Goal: Download file/media

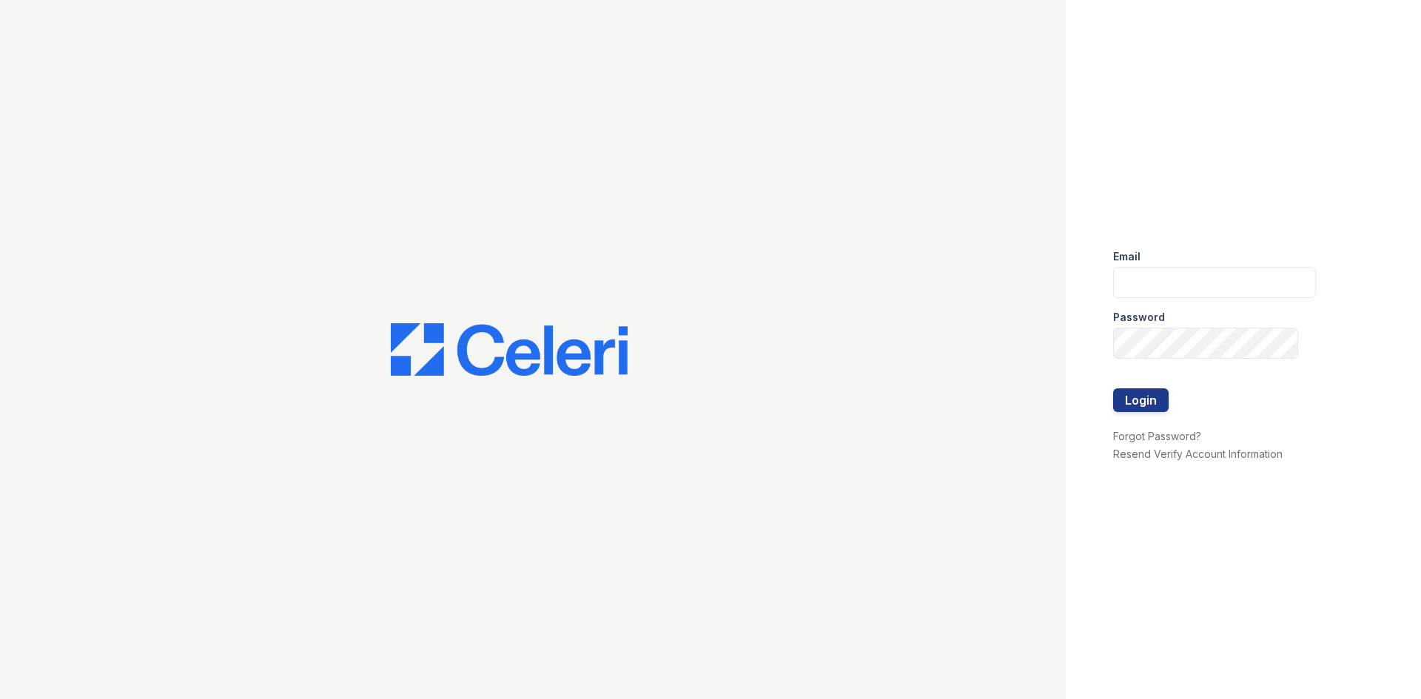
click at [1157, 263] on div "Email" at bounding box center [1214, 252] width 203 height 30
drag, startPoint x: 1157, startPoint y: 263, endPoint x: 1151, endPoint y: 283, distance: 21.5
click at [1156, 266] on form "Email Password Login" at bounding box center [1214, 331] width 203 height 189
click at [1150, 283] on input "email" at bounding box center [1214, 282] width 203 height 31
type input "nnieves@rushmoremgmt.com"
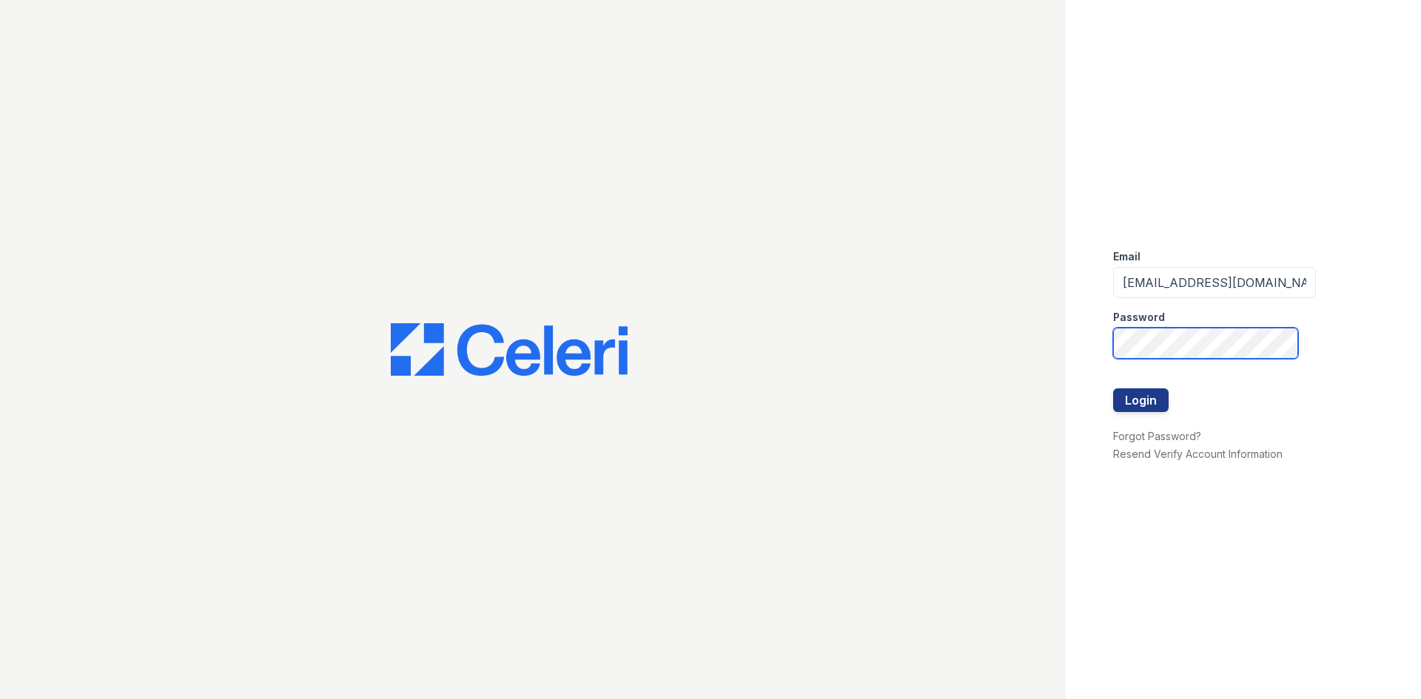
click at [1113, 388] on button "Login" at bounding box center [1140, 400] width 55 height 24
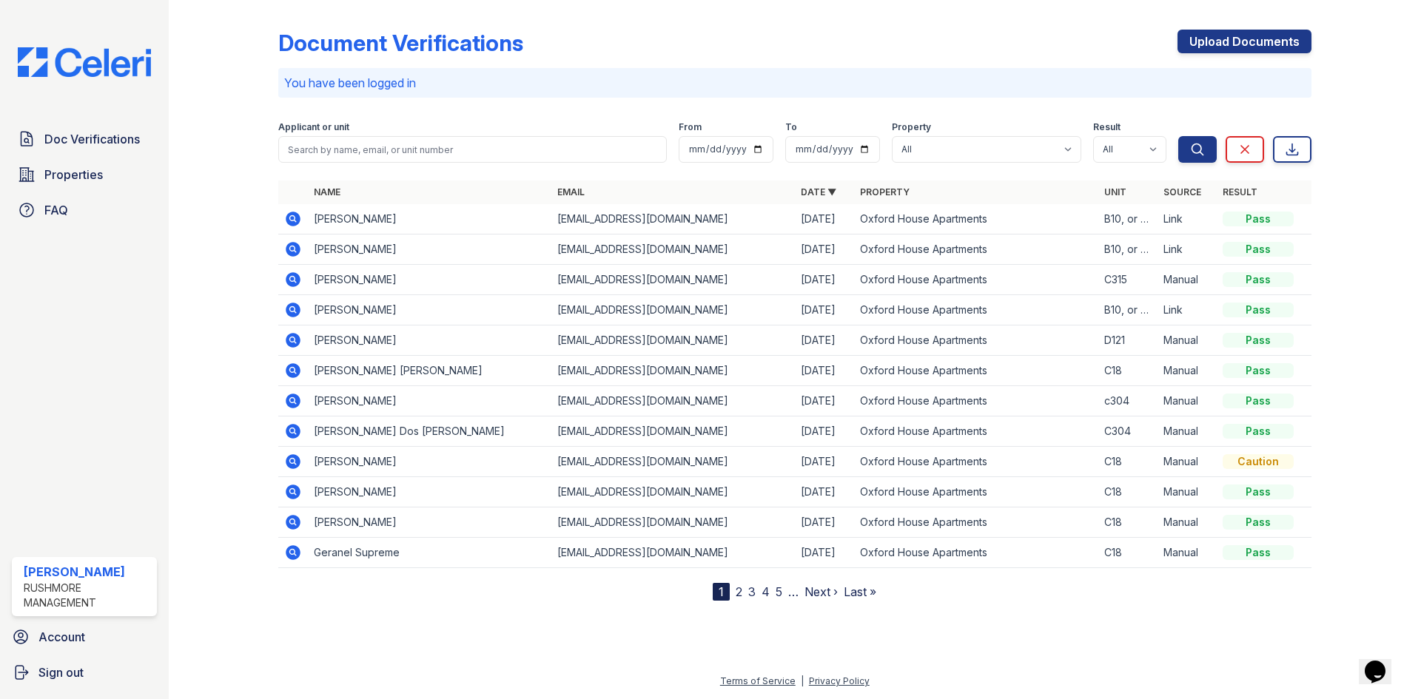
click at [286, 219] on icon at bounding box center [293, 219] width 15 height 15
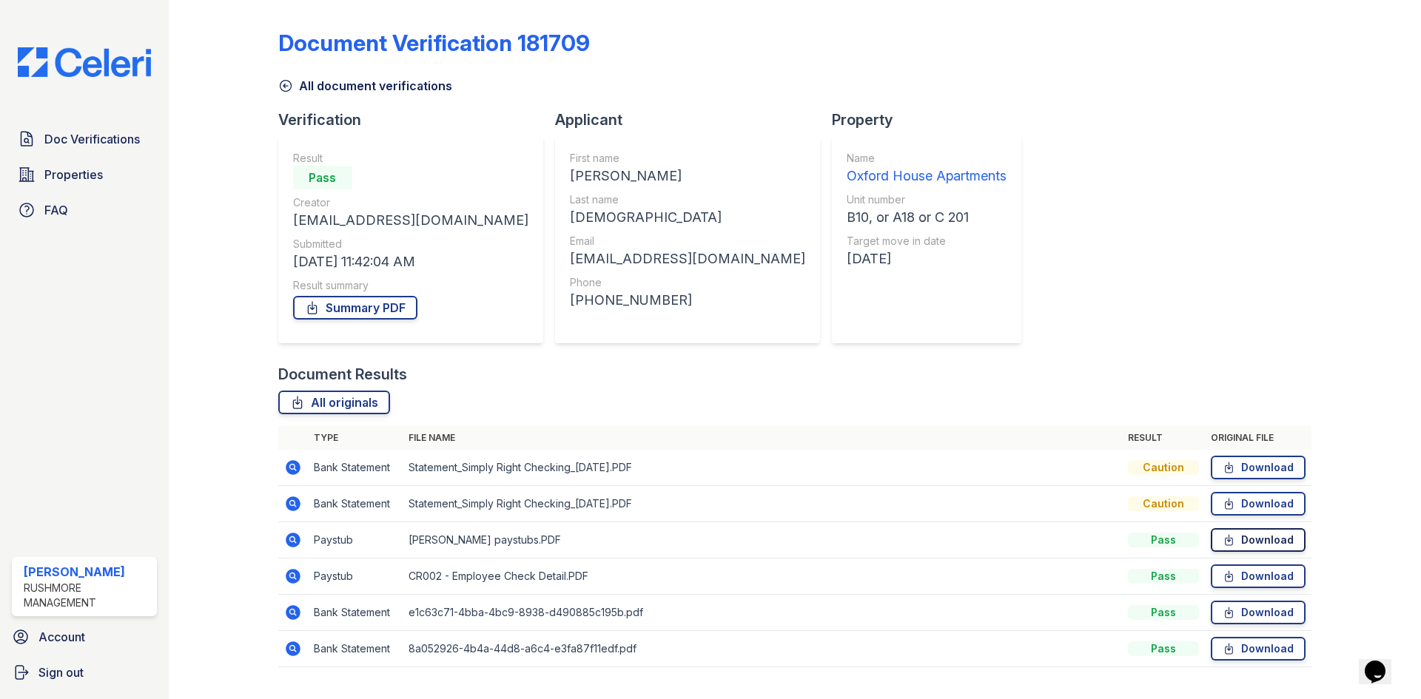
click at [1240, 542] on link "Download" at bounding box center [1257, 540] width 95 height 24
click at [1232, 462] on link "Download" at bounding box center [1257, 468] width 95 height 24
click at [386, 314] on link "Summary PDF" at bounding box center [355, 308] width 124 height 24
